Goal: Check status: Check status

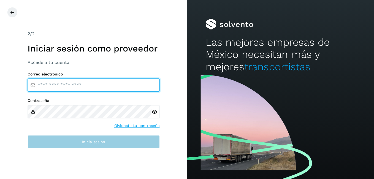
type input "**********"
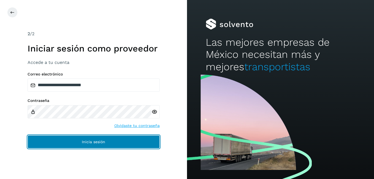
click at [121, 139] on button "Inicia sesión" at bounding box center [94, 141] width 132 height 13
click at [122, 144] on button "Inicia sesión" at bounding box center [94, 141] width 132 height 13
click at [78, 143] on button "Inicia sesión" at bounding box center [94, 141] width 132 height 13
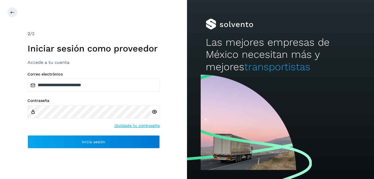
click at [154, 111] on icon at bounding box center [155, 112] width 6 height 6
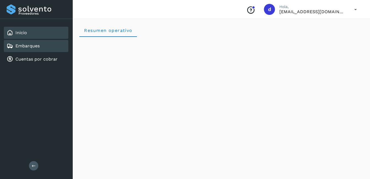
click at [39, 50] on div "Embarques" at bounding box center [36, 46] width 64 height 12
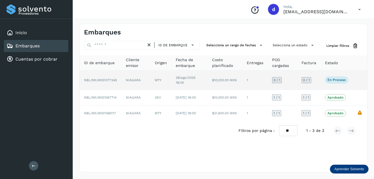
click at [107, 80] on span "NBL/MX.MX51077345" at bounding box center [100, 80] width 33 height 4
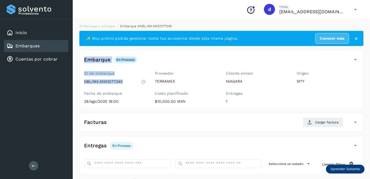
drag, startPoint x: 81, startPoint y: 50, endPoint x: 150, endPoint y: 87, distance: 78.8
click at [150, 87] on div "Embarques y entregas Embarque #NBL/MX.MX51077345 ✨ Muy pronto podrás gestionar …" at bounding box center [221, 139] width 297 height 244
click at [203, 47] on div "✨ Muy pronto podrás gestionar todos tus accesorios desde esta misma página. Con…" at bounding box center [221, 143] width 284 height 224
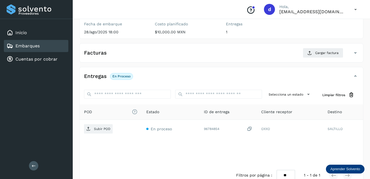
scroll to position [82, 0]
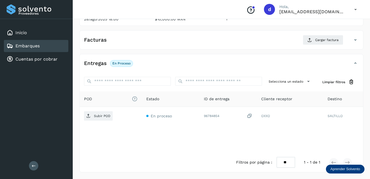
click at [18, 44] on link "Embarques" at bounding box center [27, 45] width 24 height 5
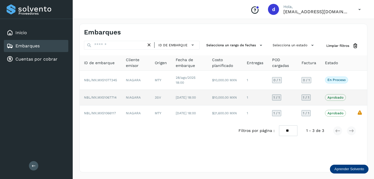
click at [97, 96] on span "NBL/MX.MX51067714" at bounding box center [100, 98] width 33 height 4
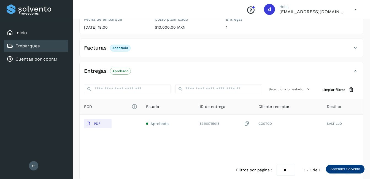
scroll to position [82, 0]
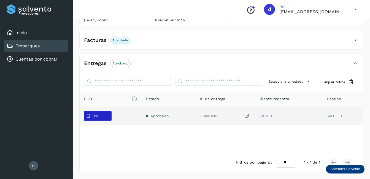
click at [98, 115] on p "PDF" at bounding box center [97, 116] width 6 height 4
click at [94, 119] on span "PDF" at bounding box center [93, 116] width 18 height 9
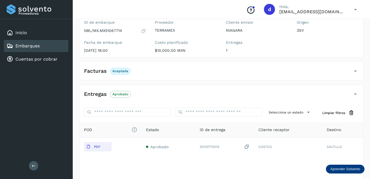
scroll to position [55, 0]
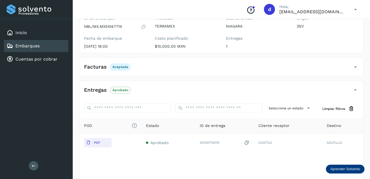
click at [91, 67] on h4 "Facturas" at bounding box center [95, 67] width 23 height 6
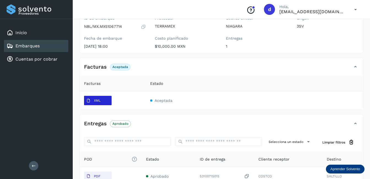
click at [104, 99] on button "XML" at bounding box center [98, 100] width 28 height 9
click at [185, 105] on td "Aceptada" at bounding box center [254, 100] width 217 height 18
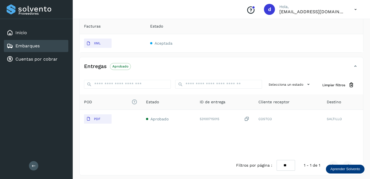
scroll to position [115, 0]
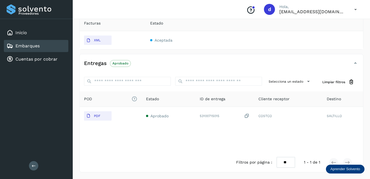
click at [25, 47] on link "Embarques" at bounding box center [27, 45] width 24 height 5
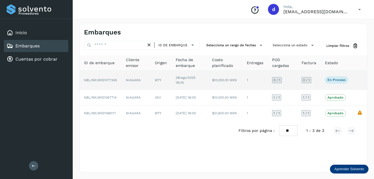
click at [102, 81] on span "NBL/MX.MX51077345" at bounding box center [100, 80] width 33 height 4
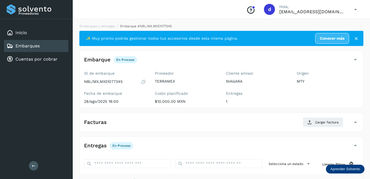
click at [141, 83] on icon at bounding box center [143, 82] width 5 height 6
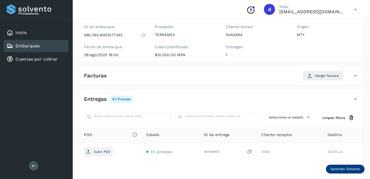
scroll to position [55, 0]
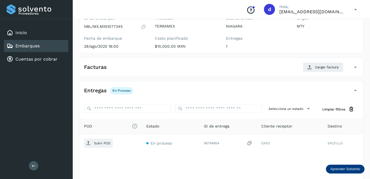
click at [115, 69] on div "Facturas Cargar factura" at bounding box center [216, 67] width 272 height 10
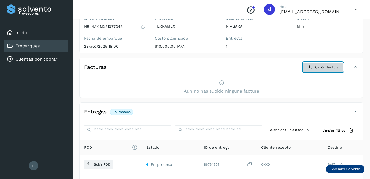
click at [329, 69] on span "Cargar factura" at bounding box center [326, 67] width 23 height 5
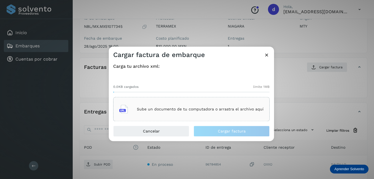
click at [153, 106] on div "Sube un documento de tu computadora o arrastra el archivo aquí" at bounding box center [191, 109] width 144 height 15
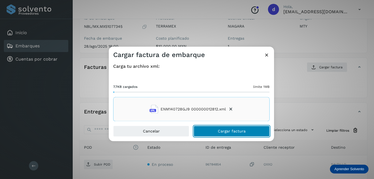
click at [241, 131] on span "Cargar factura" at bounding box center [232, 131] width 28 height 4
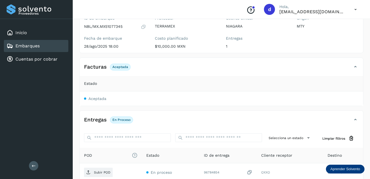
click at [128, 120] on p "En proceso" at bounding box center [121, 120] width 18 height 4
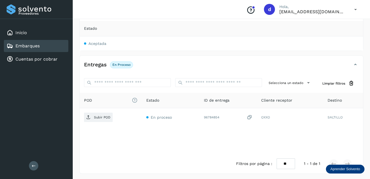
click at [102, 65] on h4 "Entregas" at bounding box center [95, 65] width 23 height 6
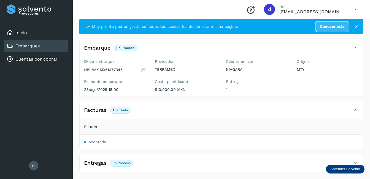
scroll to position [12, 0]
click at [124, 163] on p "En proceso" at bounding box center [121, 163] width 18 height 4
click at [357, 162] on icon at bounding box center [355, 163] width 7 height 7
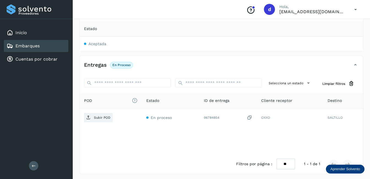
scroll to position [110, 0]
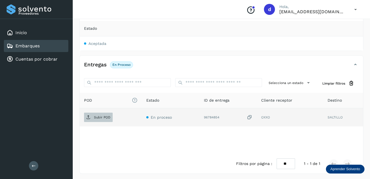
click at [102, 118] on p "Subir POD" at bounding box center [102, 117] width 17 height 4
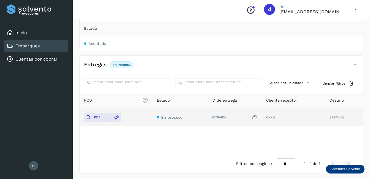
click at [39, 46] on link "Embarques" at bounding box center [27, 45] width 24 height 5
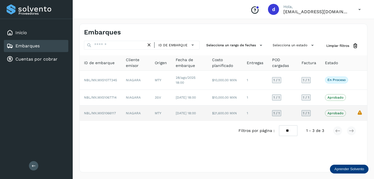
click at [124, 116] on td "NIAGARA" at bounding box center [135, 113] width 29 height 15
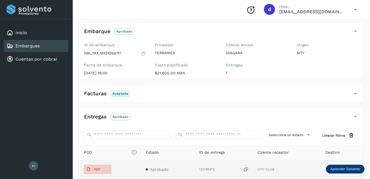
scroll to position [101, 0]
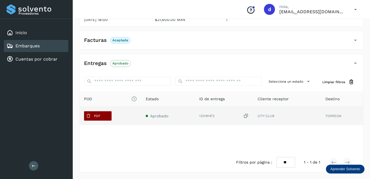
click at [99, 116] on p "PDF" at bounding box center [97, 116] width 6 height 4
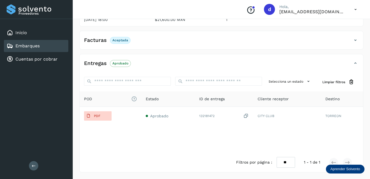
click at [19, 45] on link "Embarques" at bounding box center [27, 45] width 24 height 5
